Goal: Book appointment/travel/reservation

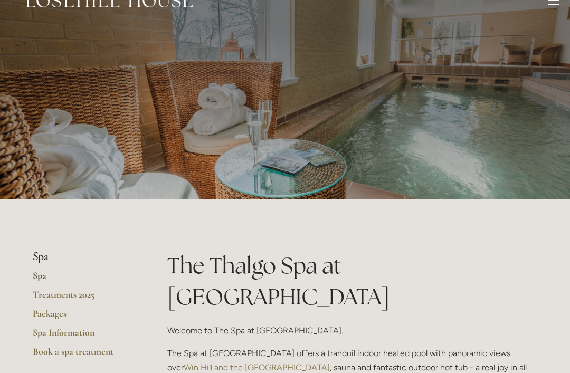
scroll to position [22, 0]
click at [59, 290] on link "Treatments 2025" at bounding box center [83, 297] width 101 height 19
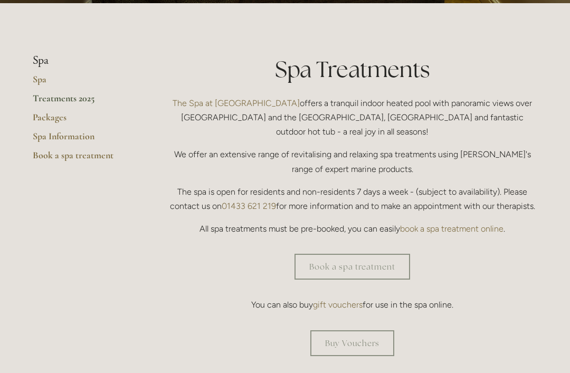
scroll to position [218, 0]
click at [342, 255] on link "Book a spa treatment" at bounding box center [352, 267] width 116 height 26
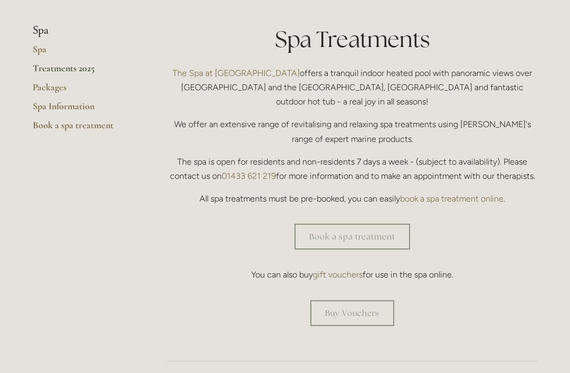
scroll to position [250, 0]
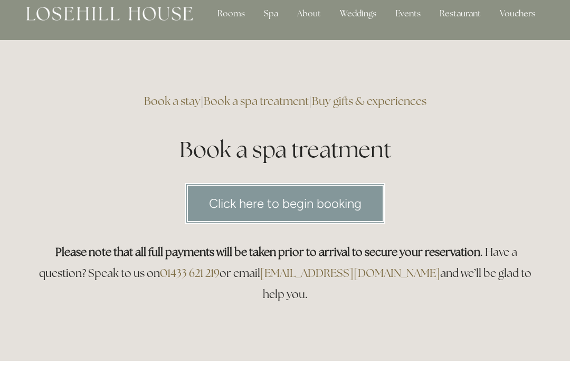
scroll to position [17, 0]
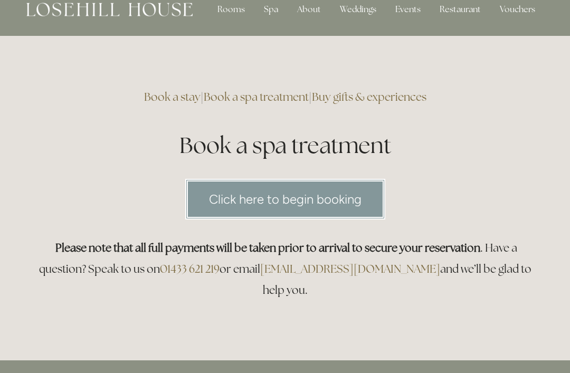
click at [242, 202] on link "Click here to begin booking" at bounding box center [285, 199] width 200 height 41
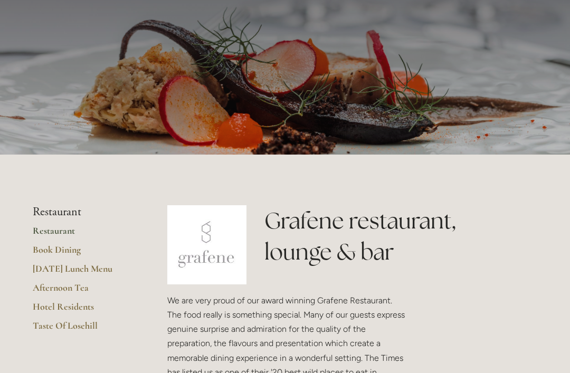
scroll to position [69, 0]
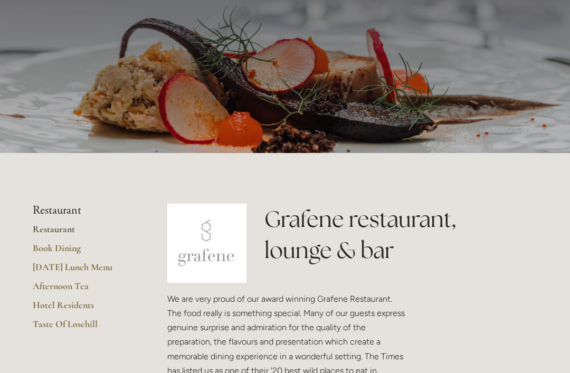
click at [53, 240] on link "Restaurant" at bounding box center [83, 232] width 101 height 19
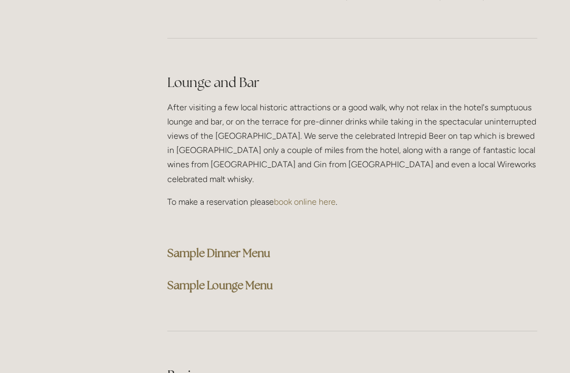
scroll to position [2623, 0]
click at [203, 246] on strong "Sample Dinner Menu" at bounding box center [218, 253] width 103 height 14
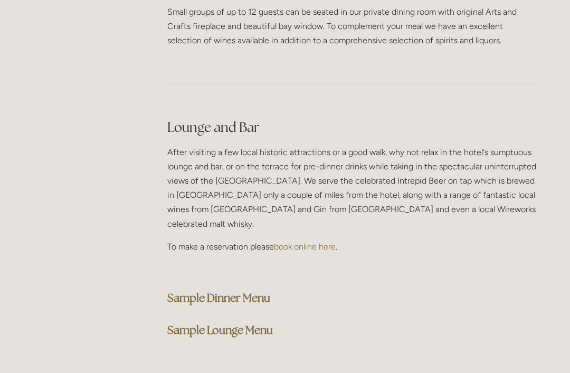
scroll to position [2578, 0]
click at [215, 291] on strong "Sample Dinner Menu" at bounding box center [218, 298] width 103 height 14
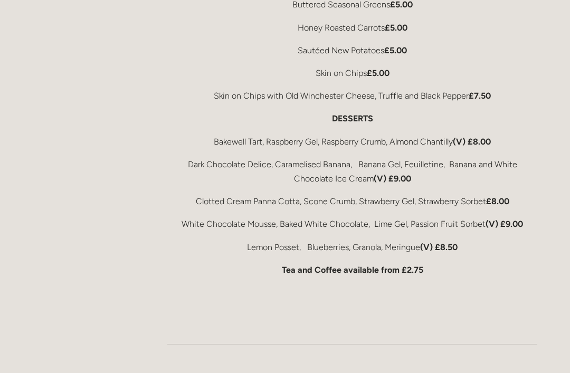
scroll to position [2177, 0]
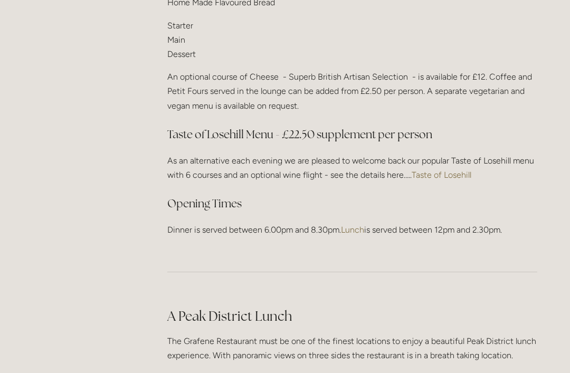
scroll to position [1352, 0]
